Goal: Find specific page/section: Find specific page/section

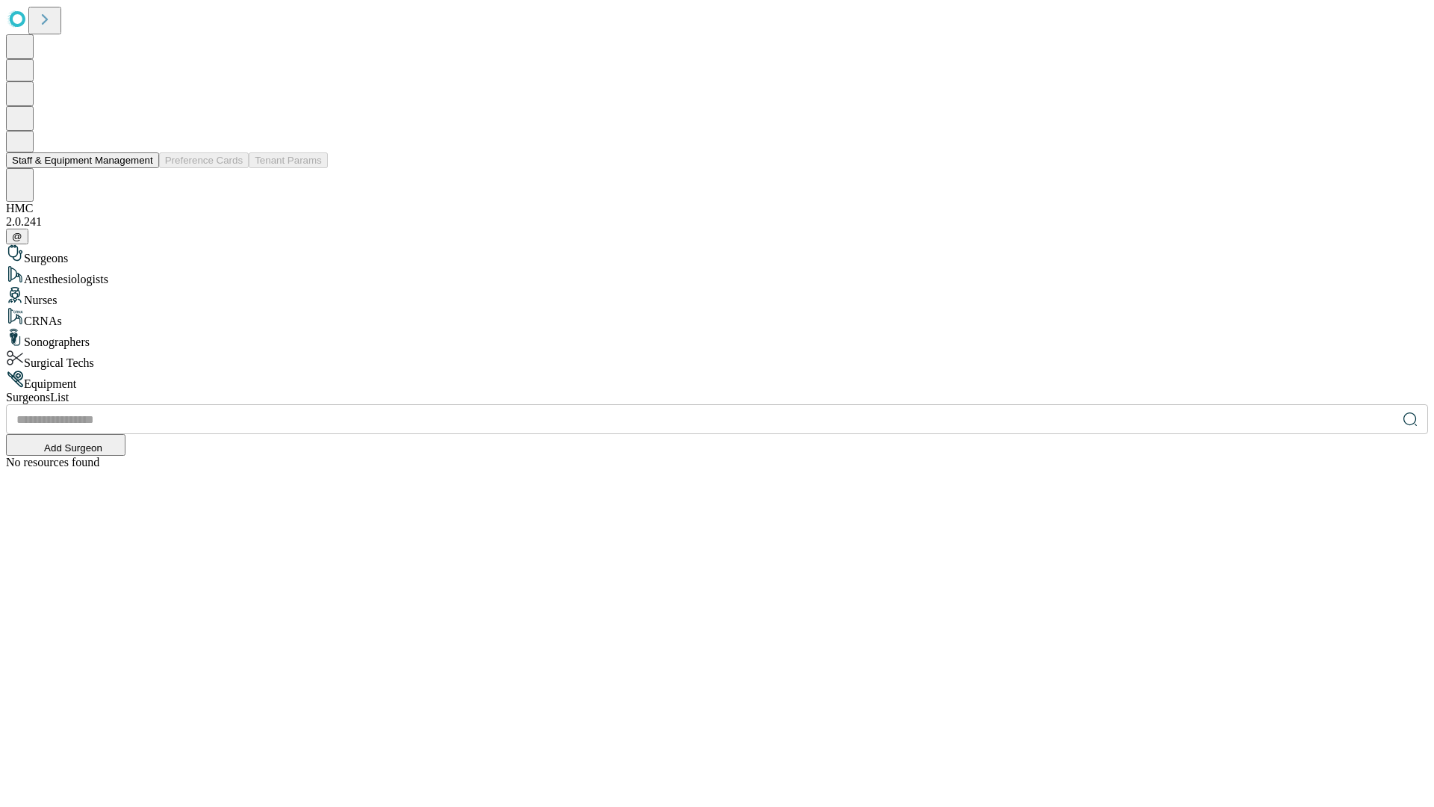
click at [143, 168] on button "Staff & Equipment Management" at bounding box center [82, 160] width 153 height 16
